Goal: Task Accomplishment & Management: Use online tool/utility

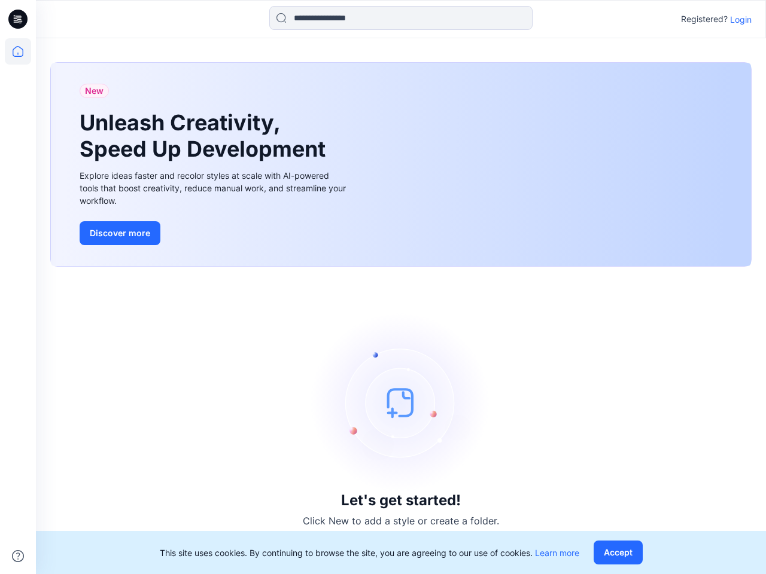
click at [383, 287] on div "Let's get started! Click New to add a style or create a folder." at bounding box center [400, 420] width 701 height 279
click at [19, 19] on icon at bounding box center [19, 19] width 5 height 1
click at [18, 51] on icon at bounding box center [18, 51] width 26 height 26
click at [18, 556] on icon at bounding box center [18, 556] width 12 height 12
click at [401, 18] on input at bounding box center [400, 18] width 263 height 24
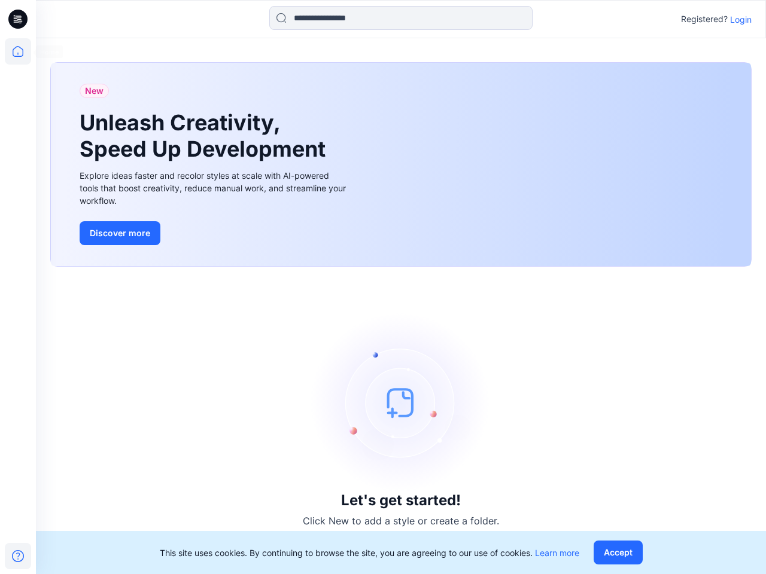
click at [741, 19] on p "Login" at bounding box center [741, 19] width 22 height 13
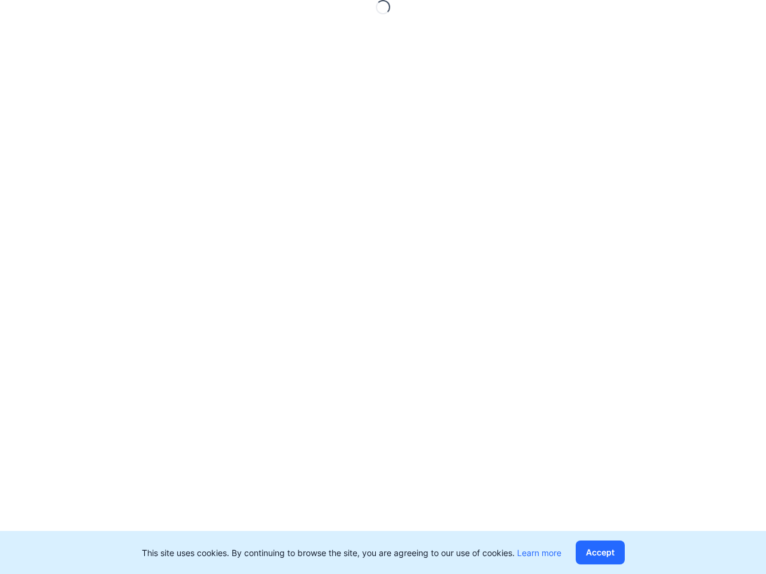
click at [620, 553] on button "Accept" at bounding box center [600, 553] width 49 height 24
